Goal: Transaction & Acquisition: Purchase product/service

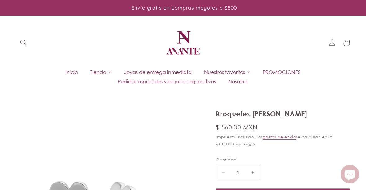
select select "{"isForProduct":false,"id":43719856259226,"title":"Plata / 5","available":true,…"
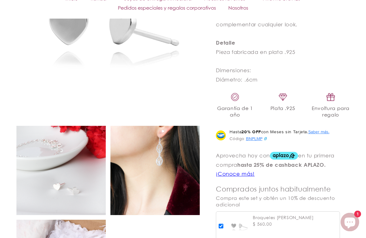
scroll to position [300, 0]
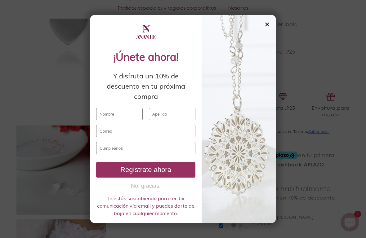
click at [267, 22] on div "✕" at bounding box center [267, 24] width 6 height 7
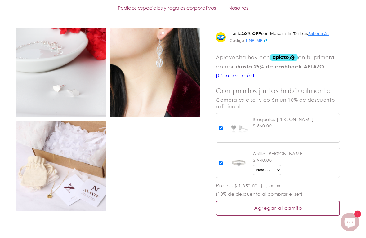
scroll to position [398, 0]
click at [221, 161] on input "checkbox" at bounding box center [221, 163] width 5 height 5
checkbox input "false"
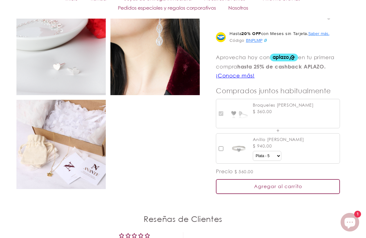
click at [274, 184] on div "Agregar al carrito" at bounding box center [278, 186] width 124 height 15
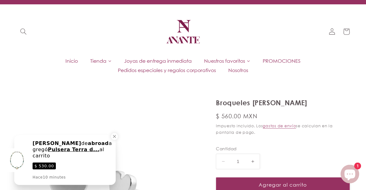
scroll to position [0, 0]
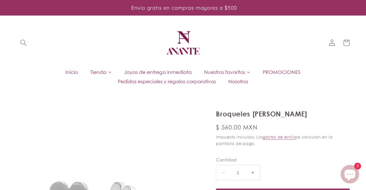
click at [99, 73] on span "Tienda" at bounding box center [98, 72] width 16 height 7
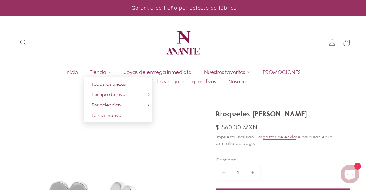
click at [115, 83] on span "Todas las piezas" at bounding box center [109, 83] width 34 height 5
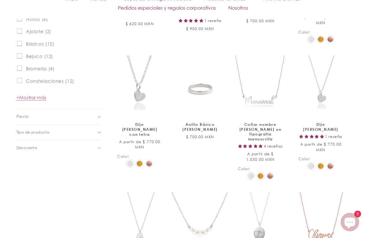
scroll to position [324, 0]
click at [323, 132] on link "Dije [PERSON_NAME]" at bounding box center [320, 127] width 45 height 10
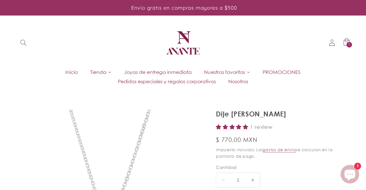
select select "{"isForProduct":true,"id":43715983933594,"title":"Plata","available":true,"pric…"
select select "{"isForProduct":false,"id":43719848558746,"title":"Plata","available":true,"pri…"
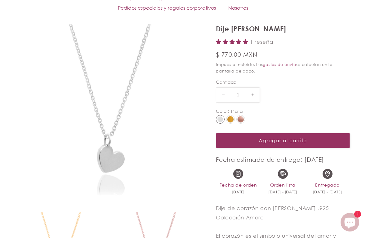
scroll to position [92, 0]
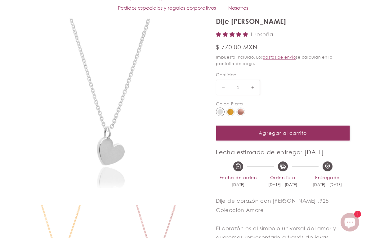
click at [323, 131] on button "Agregar al carrito" at bounding box center [283, 133] width 134 height 15
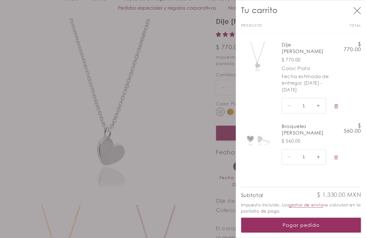
click at [355, 10] on icon "Cerrar" at bounding box center [357, 11] width 8 height 8
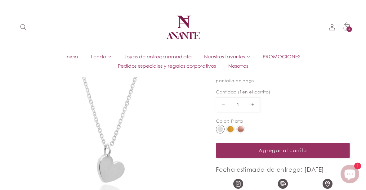
scroll to position [74, 0]
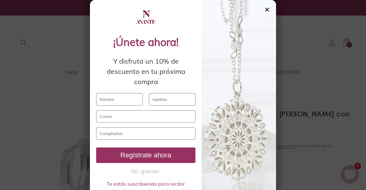
click at [266, 12] on div "✕" at bounding box center [267, 9] width 6 height 7
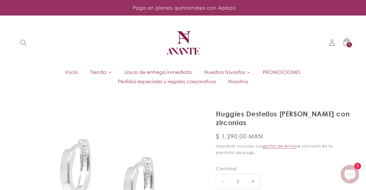
click at [68, 71] on span "Inicio" at bounding box center [71, 72] width 12 height 7
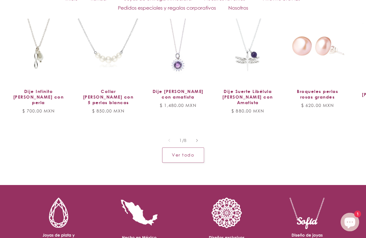
scroll to position [409, 0]
click at [186, 148] on link "Ver todo" at bounding box center [183, 155] width 42 height 15
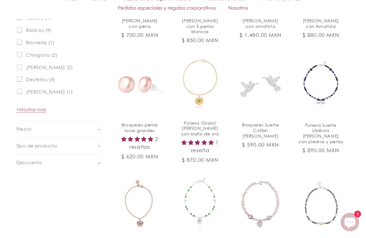
scroll to position [352, 0]
click at [261, 122] on link "Broqueles Suerte Colibrí [PERSON_NAME]" at bounding box center [260, 130] width 45 height 16
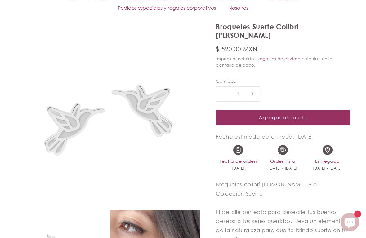
scroll to position [87, 0]
click at [279, 110] on button "Agregar al carrito" at bounding box center [283, 117] width 134 height 15
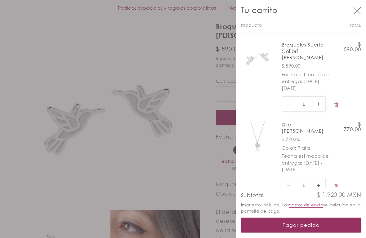
click at [356, 13] on icon "Cerrar" at bounding box center [357, 11] width 8 height 8
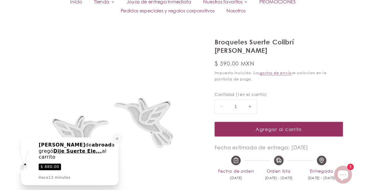
scroll to position [0, 0]
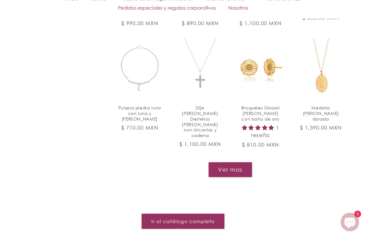
scroll to position [599, 0]
click at [230, 162] on button "Ver mas" at bounding box center [230, 169] width 44 height 15
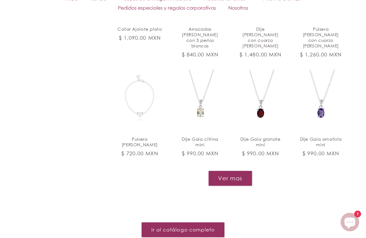
scroll to position [1030, 0]
click at [137, 136] on link "Pulsera [PERSON_NAME]" at bounding box center [139, 141] width 45 height 11
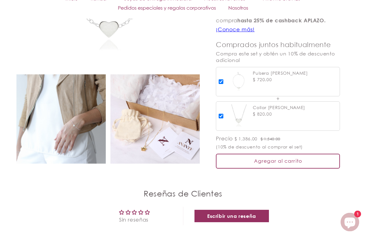
scroll to position [490, 0]
click at [282, 154] on div "Agregar al carrito" at bounding box center [278, 161] width 124 height 15
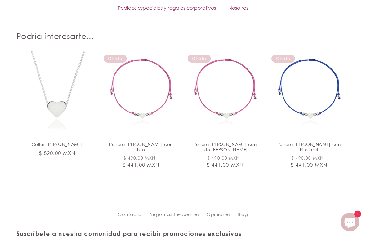
scroll to position [761, 0]
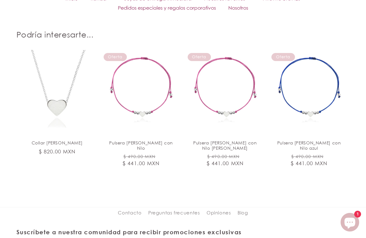
click at [224, 140] on link "Pulsera [PERSON_NAME] con hilo [PERSON_NAME]" at bounding box center [225, 145] width 69 height 11
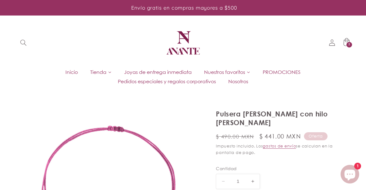
select select "{"isForProduct":false,"id":43719848558746,"title":"Plata","available":true,"pri…"
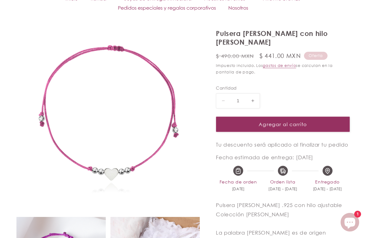
scroll to position [98, 0]
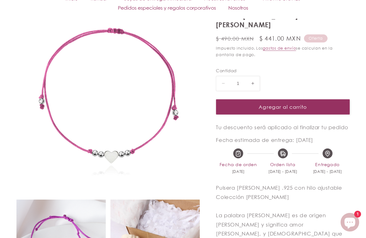
click at [288, 99] on button "Agregar al carrito" at bounding box center [283, 106] width 134 height 15
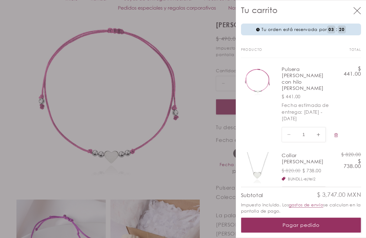
click at [358, 12] on icon "Cerrar" at bounding box center [357, 11] width 8 height 8
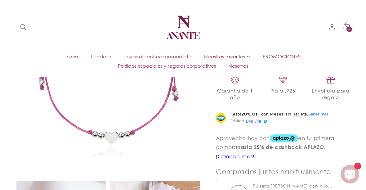
scroll to position [306, 0]
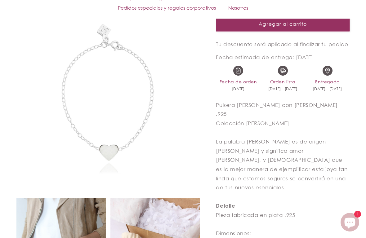
select select "{"isForProduct":false,"id":43715704783002,"title":"Amarillo","available":true,"…"
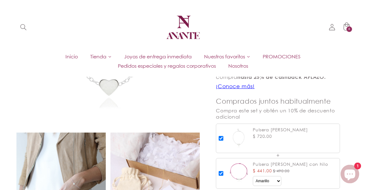
scroll to position [448, 0]
click at [239, 56] on span "Nuestros favoritos" at bounding box center [224, 56] width 41 height 7
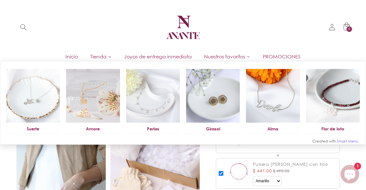
click at [154, 100] on img at bounding box center [153, 96] width 54 height 54
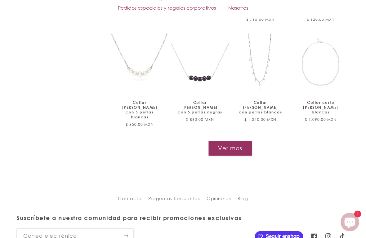
scroll to position [575, 0]
click at [227, 141] on button "Ver mas" at bounding box center [230, 148] width 44 height 15
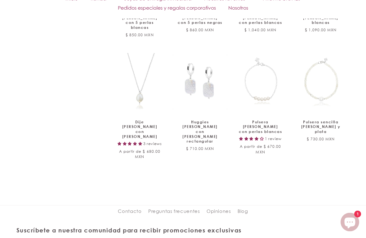
scroll to position [664, 0]
click at [324, 119] on link "Pulsera sencilla de perlas y plata" at bounding box center [320, 126] width 45 height 15
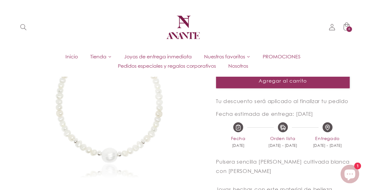
scroll to position [127, 0]
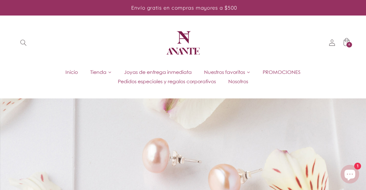
click at [279, 73] on span "PROMOCIONES" at bounding box center [282, 72] width 38 height 7
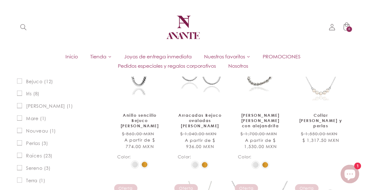
scroll to position [79, 0]
click at [200, 118] on link "Arracadas Bejuco ovaladas [PERSON_NAME]" at bounding box center [200, 121] width 45 height 16
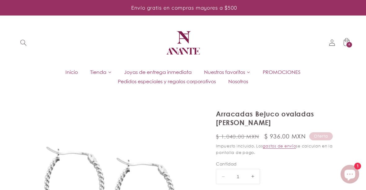
select select "{"isForProduct":true,"id":43720635220122,"title":"Plata","available":true,"pric…"
select select "{"isForProduct":false,"id":43720630108314,"title":"Plata","available":true,"pri…"
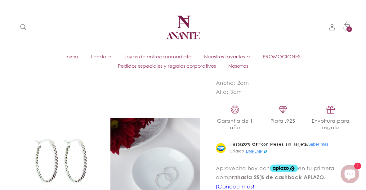
scroll to position [362, 0]
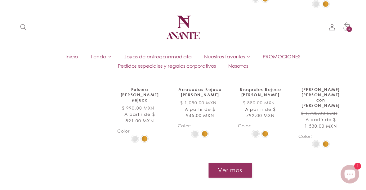
scroll to position [493, 0]
click at [230, 163] on button "Ver mas" at bounding box center [230, 170] width 44 height 15
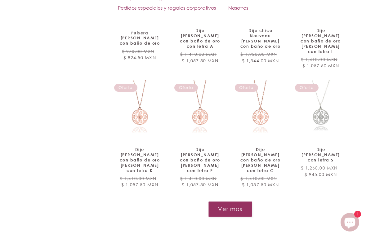
scroll to position [927, 0]
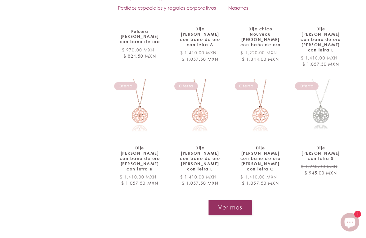
click at [230, 190] on button "Ver mas" at bounding box center [230, 207] width 44 height 15
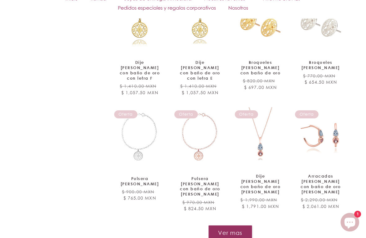
scroll to position [1358, 0]
click at [234, 190] on button "Ver mas" at bounding box center [230, 232] width 44 height 15
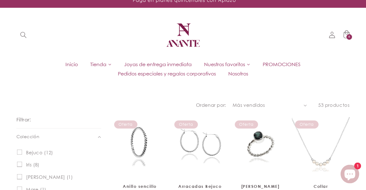
scroll to position [0, 0]
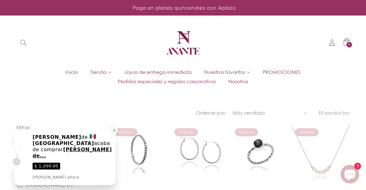
click at [100, 71] on span "Tienda" at bounding box center [98, 72] width 16 height 7
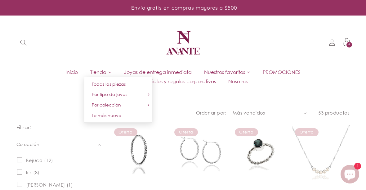
click at [124, 115] on link "Lo más nuevo" at bounding box center [118, 115] width 68 height 11
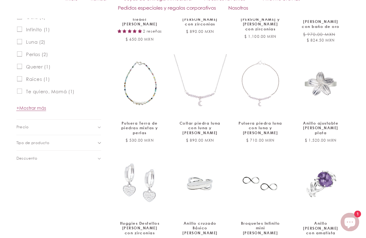
scroll to position [317, 0]
click at [136, 121] on link "Pulsera Terra de piedras mixtas y perlas" at bounding box center [139, 128] width 45 height 15
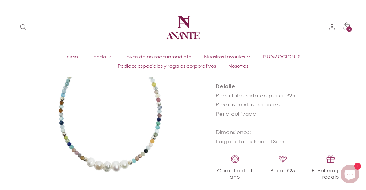
scroll to position [278, 0]
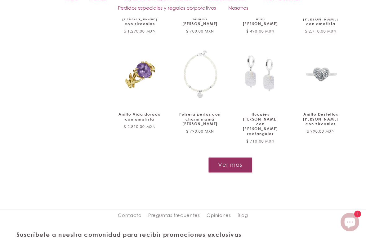
scroll to position [527, 0]
click at [329, 112] on link "Anillo Destellos [PERSON_NAME] con zirconias" at bounding box center [320, 119] width 45 height 15
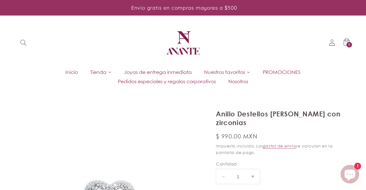
select select "{"isForProduct":true,"id":45809807196314,"title":"5","available":true,"price":9…"
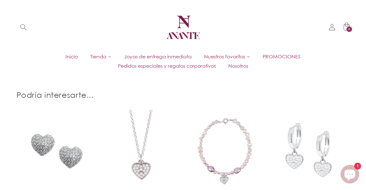
scroll to position [697, 0]
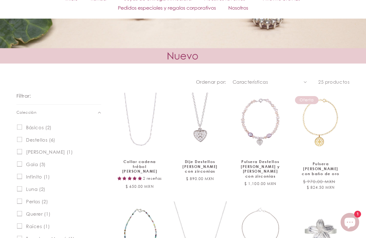
scroll to position [502, 0]
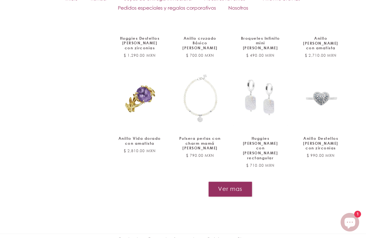
click at [230, 182] on button "Ver mas" at bounding box center [230, 189] width 44 height 15
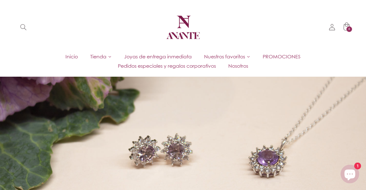
scroll to position [22, 0]
click at [243, 56] on span "Nuestros favoritos" at bounding box center [224, 56] width 41 height 7
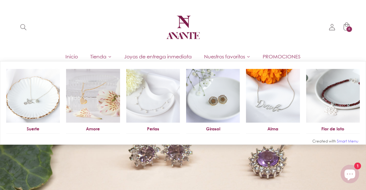
scroll to position [17, 0]
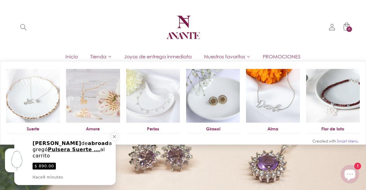
click at [102, 57] on span "Tienda" at bounding box center [98, 56] width 16 height 7
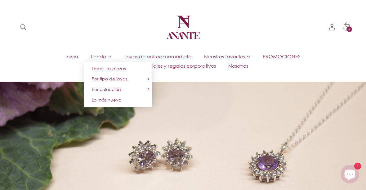
click at [97, 78] on span "Por tipo de joyas" at bounding box center [109, 78] width 35 height 5
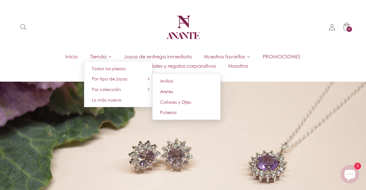
click at [168, 84] on link "Anillos" at bounding box center [186, 81] width 68 height 11
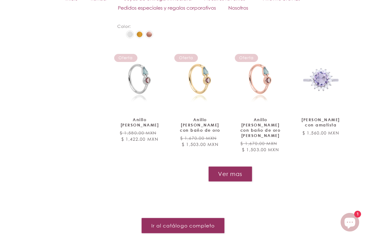
scroll to position [616, 0]
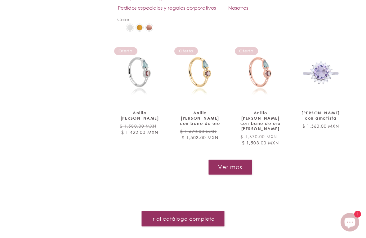
click at [230, 160] on button "Ver mas" at bounding box center [230, 167] width 44 height 15
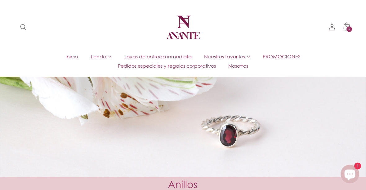
scroll to position [0, 0]
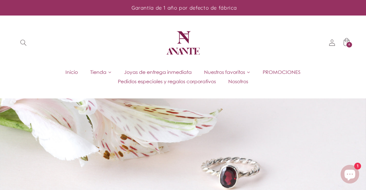
click at [98, 74] on span "Tienda" at bounding box center [98, 72] width 16 height 7
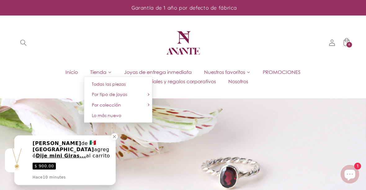
click at [145, 93] on span at bounding box center [149, 95] width 8 height 8
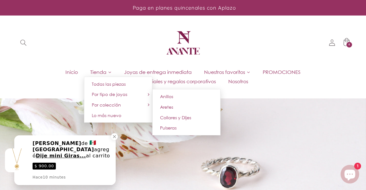
click at [169, 105] on span "Aretes" at bounding box center [166, 106] width 13 height 5
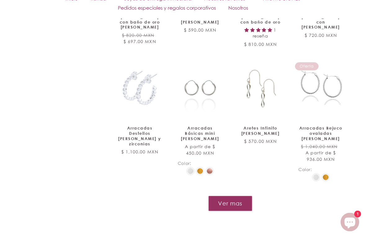
scroll to position [537, 0]
click at [196, 126] on link "Arracadas Básicas mini [PERSON_NAME]" at bounding box center [200, 134] width 45 height 16
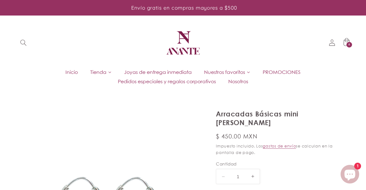
select select "{"isForProduct":true,"id":43743805309082,"title":"Plata","available":true,"pric…"
select select "{"isForProduct":false,"id":43715634987162,"title":"5","available":true,"price":…"
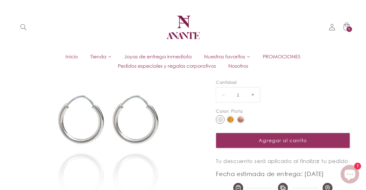
scroll to position [80, 0]
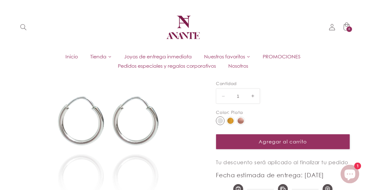
scroll to position [80, 0]
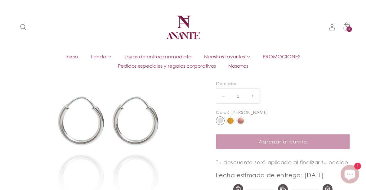
click at [242, 118] on img at bounding box center [241, 121] width 6 height 6
click at [0, 0] on input "radio" at bounding box center [0, 0] width 0 height 0
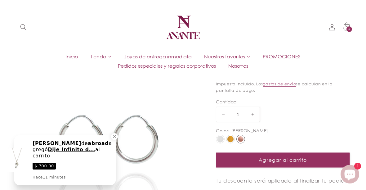
scroll to position [61, 0]
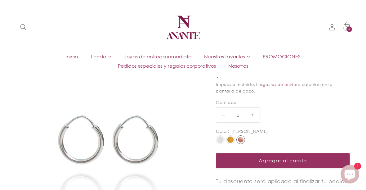
click at [98, 56] on span "Tienda" at bounding box center [98, 56] width 16 height 7
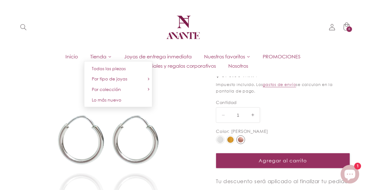
click at [145, 76] on span at bounding box center [149, 79] width 8 height 8
click at [170, 91] on span "Aretes" at bounding box center [166, 91] width 13 height 5
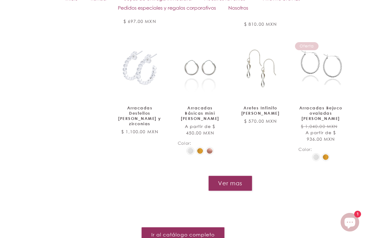
scroll to position [569, 0]
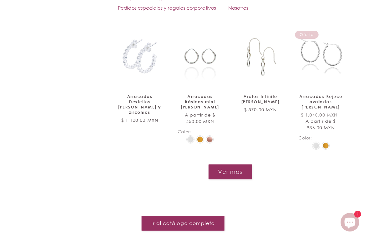
click at [230, 164] on button "Ver mas" at bounding box center [230, 171] width 44 height 15
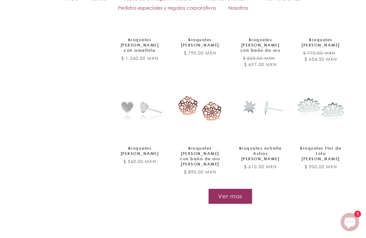
scroll to position [986, 0]
click at [149, 146] on link "Broqueles [PERSON_NAME]" at bounding box center [139, 151] width 45 height 11
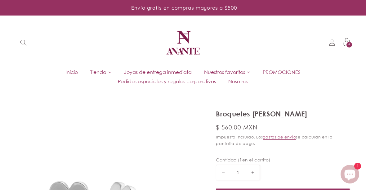
select select "{"isForProduct":false,"id":43719856259226,"title":"Plata / 5","available":true,…"
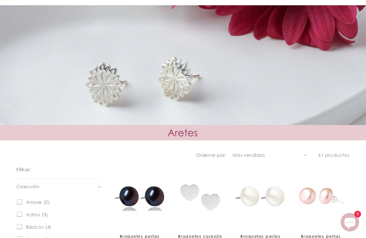
scroll to position [629, 0]
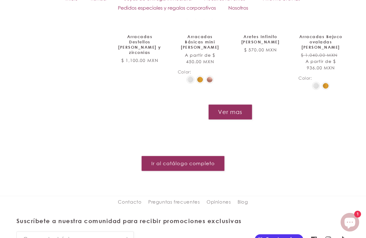
click at [232, 105] on button "Ver mas" at bounding box center [230, 112] width 44 height 15
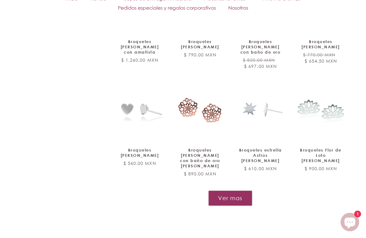
scroll to position [985, 0]
click at [230, 190] on button "Ver mas" at bounding box center [230, 197] width 44 height 15
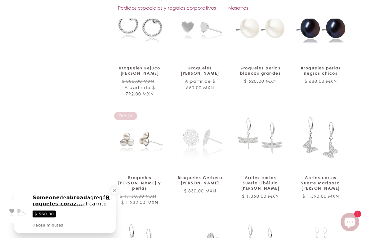
scroll to position [1178, 0]
click at [196, 175] on link "Broqueles Gerbera de plata" at bounding box center [200, 180] width 45 height 11
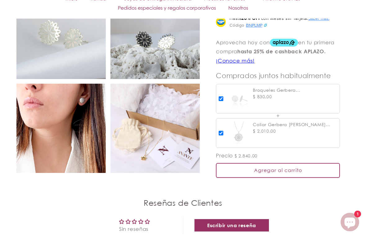
scroll to position [492, 0]
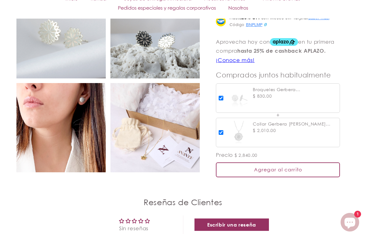
click at [221, 130] on input "checkbox" at bounding box center [221, 132] width 5 height 5
checkbox input "false"
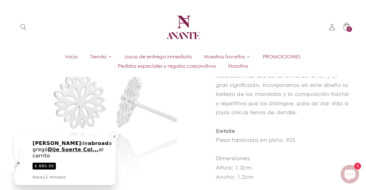
scroll to position [271, 0]
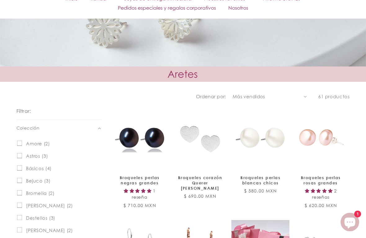
scroll to position [550, 0]
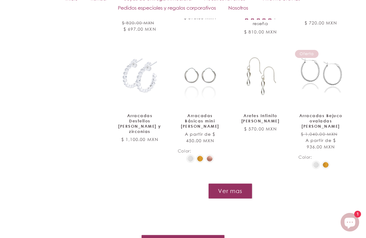
click at [230, 184] on button "Ver mas" at bounding box center [230, 191] width 44 height 15
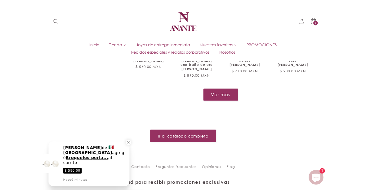
scroll to position [1055, 0]
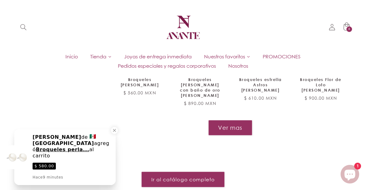
click at [226, 120] on button "Ver mas" at bounding box center [230, 127] width 44 height 15
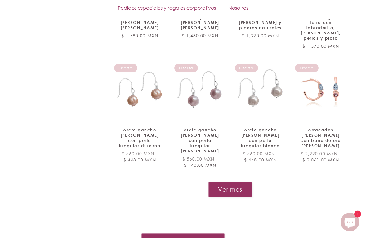
scroll to position [1454, 0]
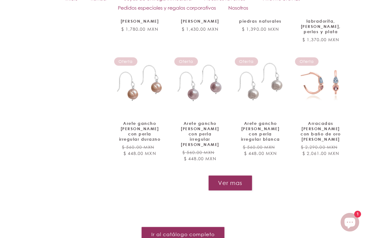
click at [231, 176] on button "Ver mas" at bounding box center [230, 183] width 44 height 15
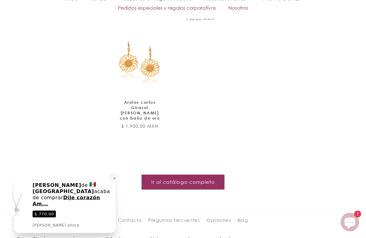
scroll to position [1939, 0]
click at [179, 175] on link "Ir al catálogo completo" at bounding box center [182, 182] width 83 height 15
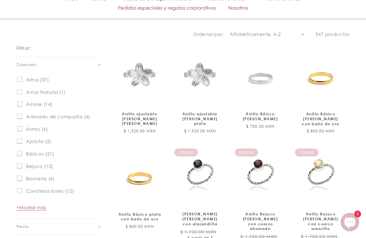
scroll to position [214, 0]
click at [260, 111] on link "Anillo Básico [PERSON_NAME]" at bounding box center [260, 116] width 45 height 10
